Goal: Feedback & Contribution: Leave review/rating

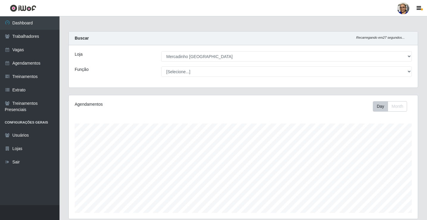
select select "345"
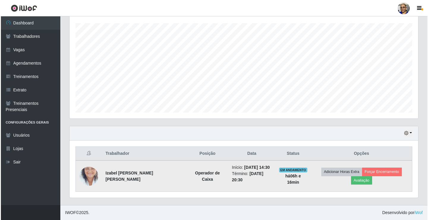
scroll to position [123, 349]
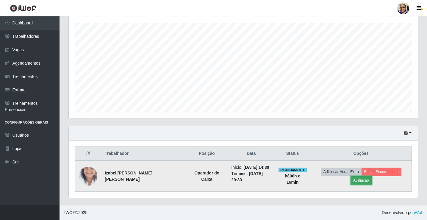
click at [365, 182] on button "Avaliação" at bounding box center [360, 180] width 21 height 8
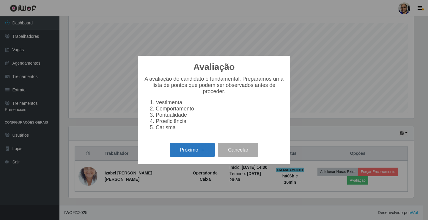
click at [207, 153] on button "Próximo →" at bounding box center [192, 150] width 45 height 14
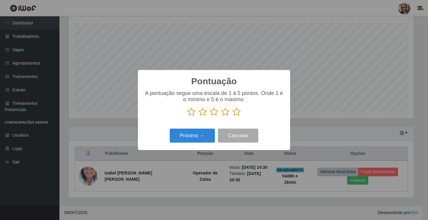
click at [237, 113] on icon at bounding box center [236, 111] width 8 height 9
click at [232, 116] on input "radio" at bounding box center [232, 116] width 0 height 0
click at [204, 135] on button "Próximo →" at bounding box center [192, 135] width 45 height 14
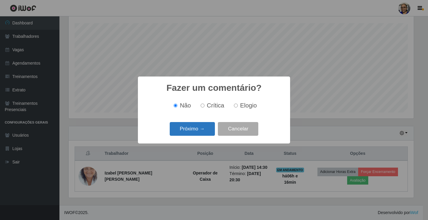
click at [205, 132] on button "Próximo →" at bounding box center [192, 129] width 45 height 14
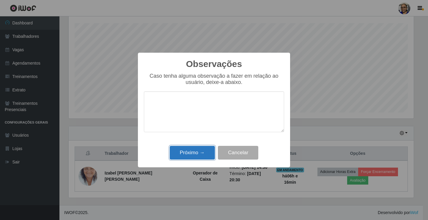
click at [206, 152] on button "Próximo →" at bounding box center [192, 153] width 45 height 14
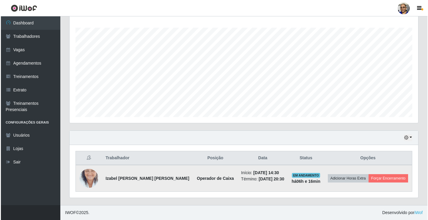
scroll to position [96, 0]
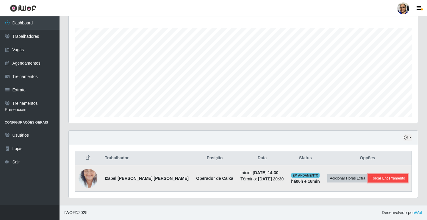
click at [392, 181] on button "Forçar Encerramento" at bounding box center [388, 178] width 40 height 8
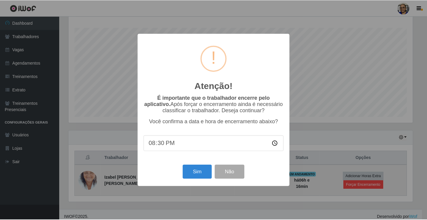
scroll to position [123, 345]
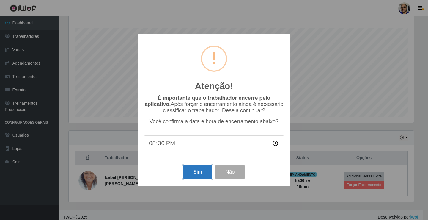
click at [202, 173] on button "Sim" at bounding box center [197, 172] width 29 height 14
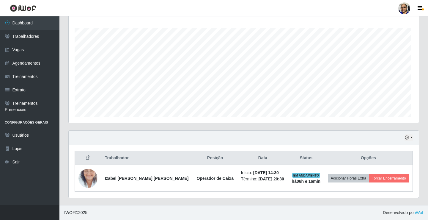
scroll to position [123, 349]
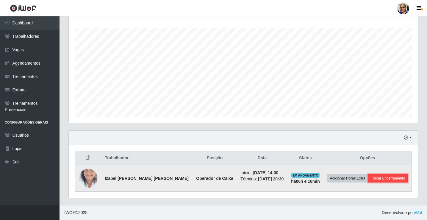
click at [393, 177] on button "Forçar Encerramento" at bounding box center [388, 178] width 40 height 8
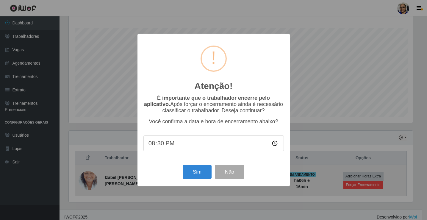
scroll to position [123, 345]
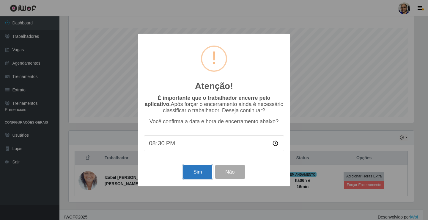
click at [199, 174] on button "Sim" at bounding box center [197, 172] width 29 height 14
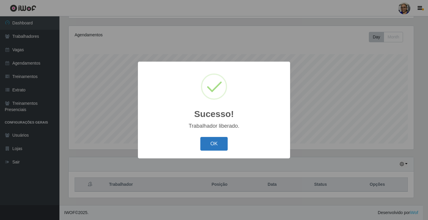
click at [216, 143] on button "OK" at bounding box center [214, 144] width 28 height 14
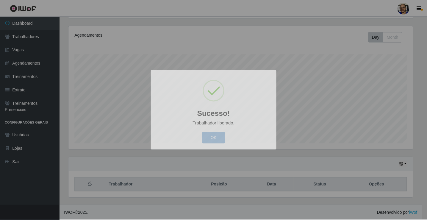
scroll to position [123, 349]
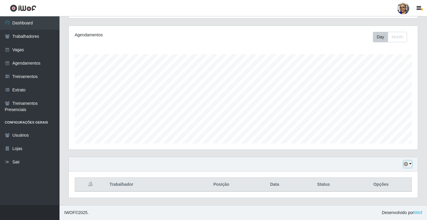
click at [410, 163] on button "button" at bounding box center [407, 164] width 8 height 7
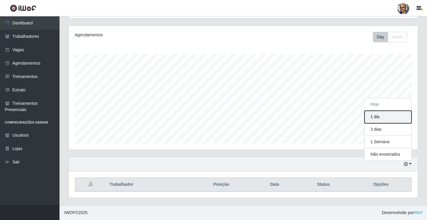
click at [383, 118] on button "1 dia" at bounding box center [387, 117] width 47 height 12
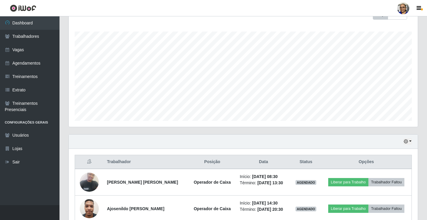
scroll to position [122, 0]
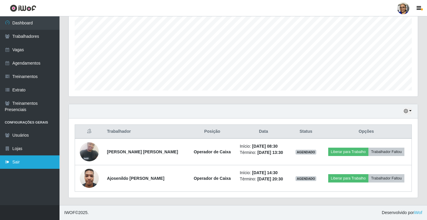
click at [16, 161] on link "Sair" at bounding box center [29, 161] width 59 height 13
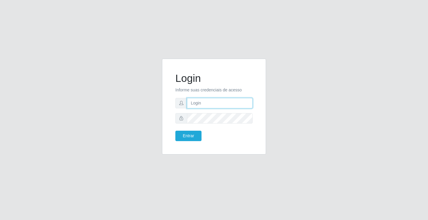
type input "[EMAIL_ADDRESS][DOMAIN_NAME]"
